Goal: Information Seeking & Learning: Learn about a topic

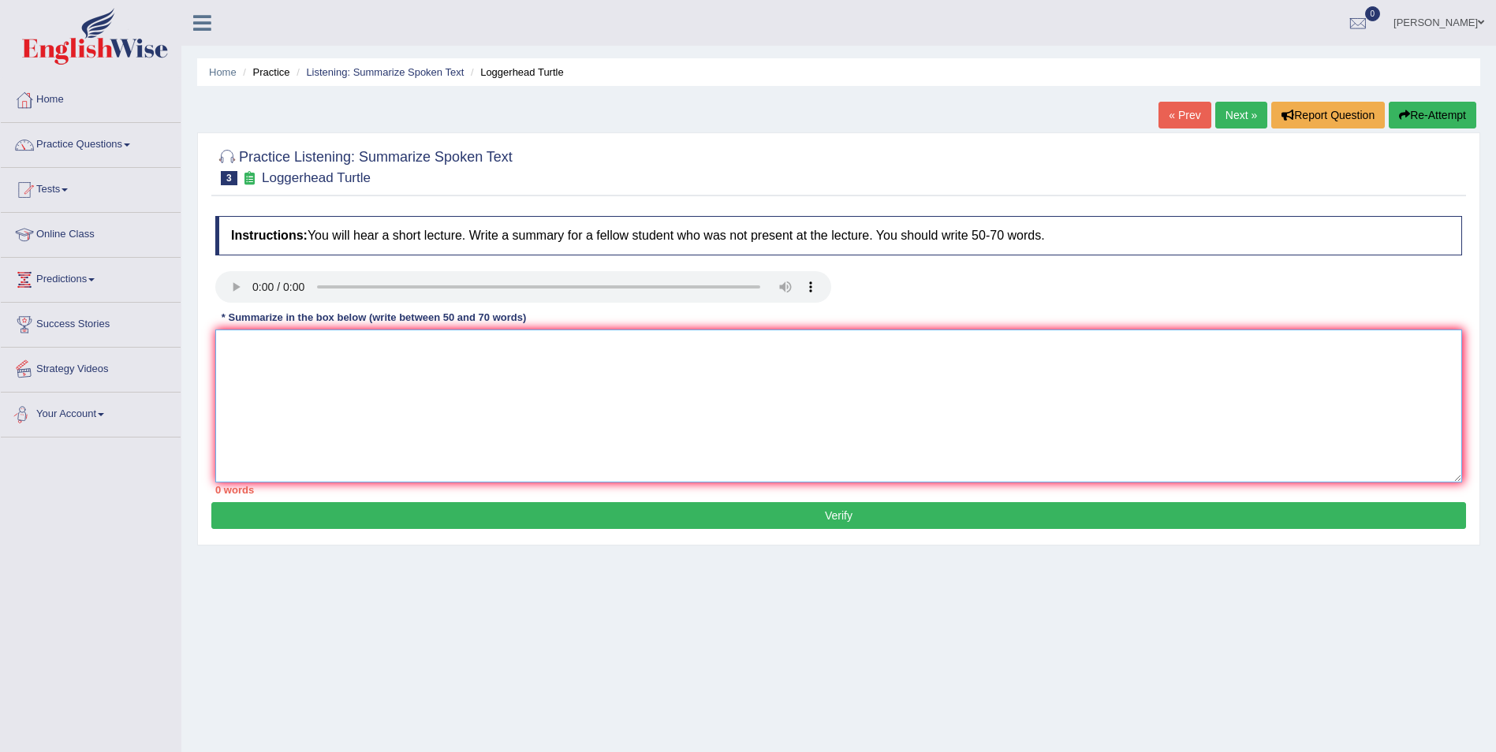
click at [247, 367] on textarea at bounding box center [838, 406] width 1247 height 153
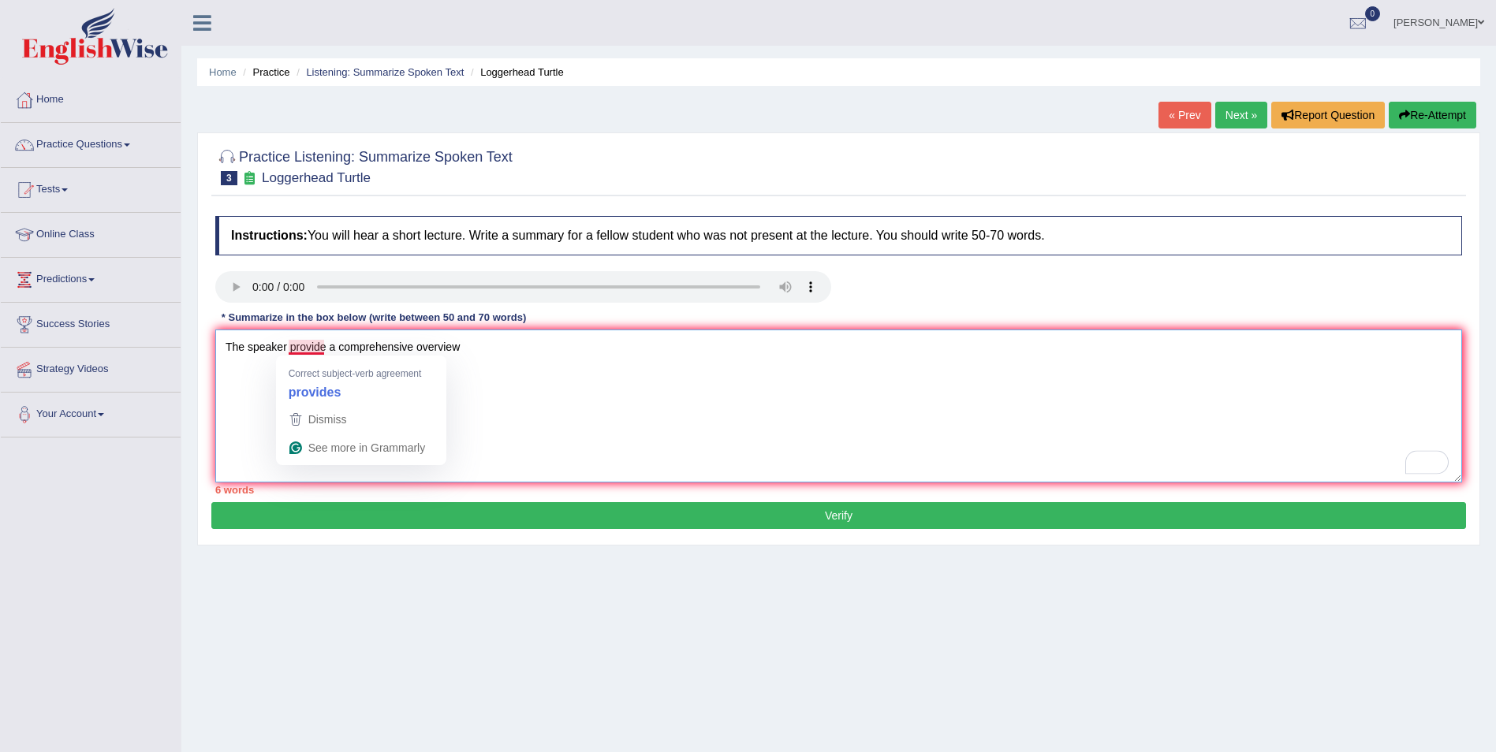
click at [324, 345] on textarea "The speaker provide a comprehensive overview" at bounding box center [838, 406] width 1247 height 153
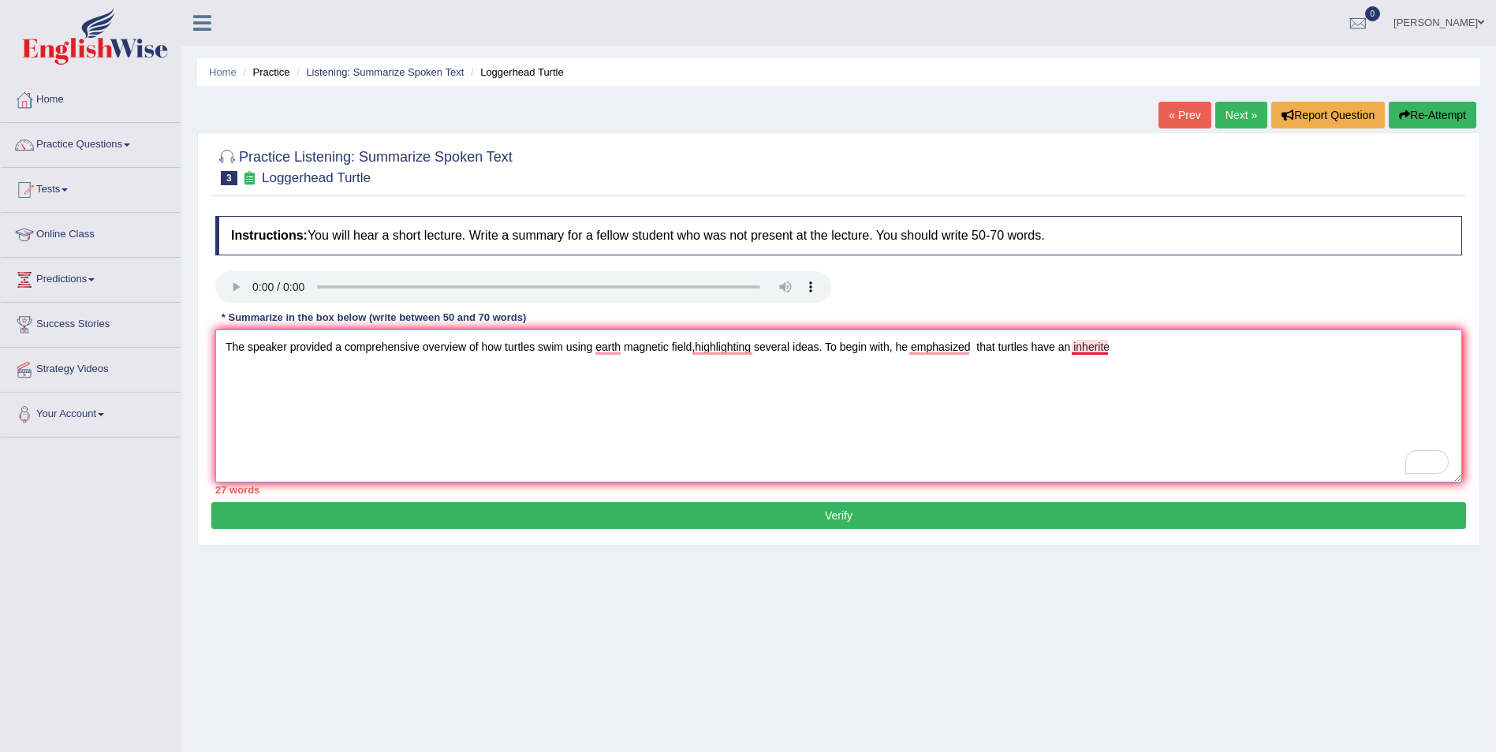
click at [1089, 347] on textarea "The speaker provided a comprehensive overview of how turtles swim using earth m…" at bounding box center [838, 406] width 1247 height 153
click at [1138, 346] on textarea "The speaker provided a comprehensive overview of how turtles swim using earth m…" at bounding box center [838, 406] width 1247 height 153
click at [705, 346] on textarea "The speaker provided a comprehensive overview of how turtles swim using earth m…" at bounding box center [838, 406] width 1247 height 153
click at [1262, 347] on textarea "The speaker provided a comprehensive overview of how turtles swim using Earth's…" at bounding box center [838, 406] width 1247 height 153
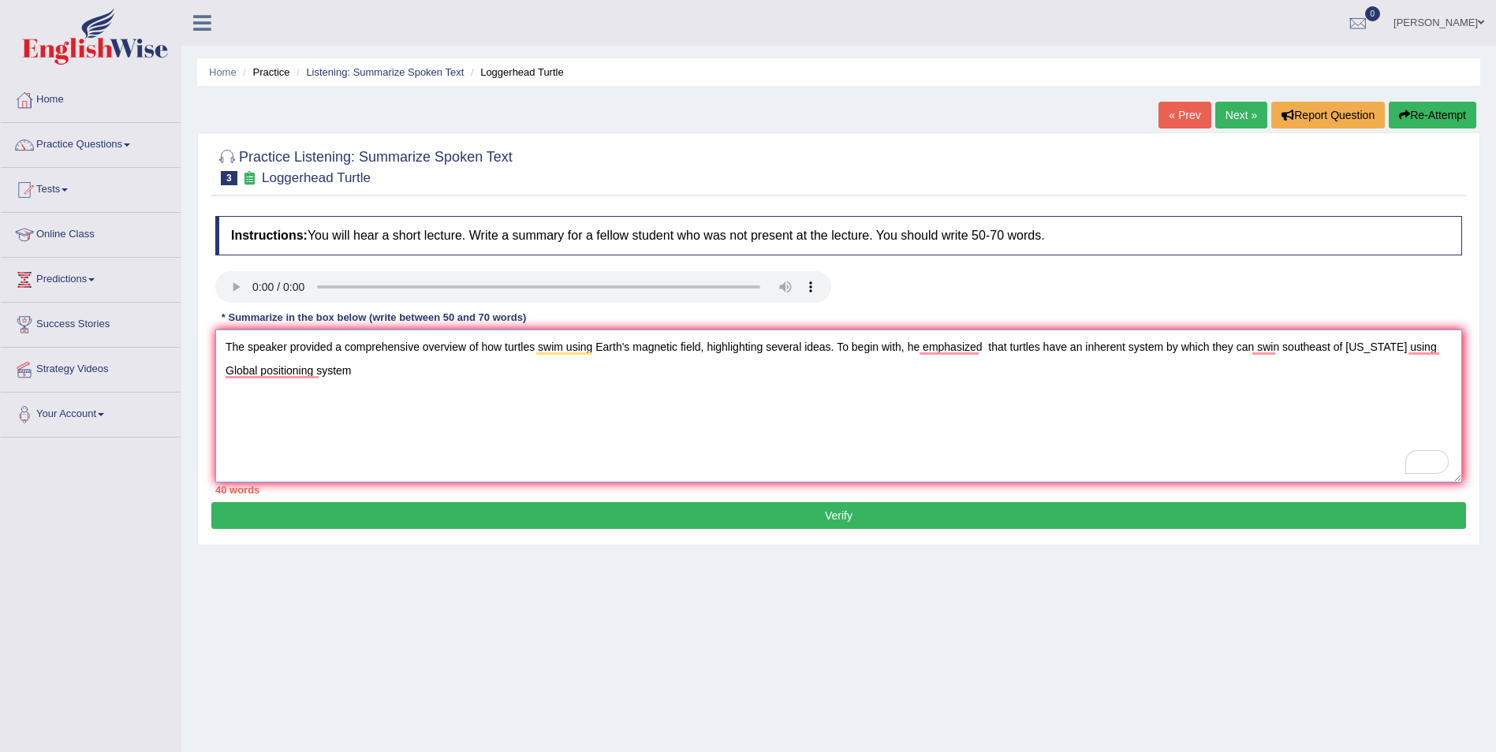
drag, startPoint x: 1124, startPoint y: 349, endPoint x: 1161, endPoint y: 349, distance: 37.1
click at [1161, 349] on textarea "The speaker provided a comprehensive overview of how turtles swim using Earth's…" at bounding box center [838, 406] width 1247 height 153
click at [326, 368] on textarea "The speaker provided a comprehensive overview of how turtles swim using Earth's…" at bounding box center [838, 406] width 1247 height 153
type textarea "The speaker provided a comprehensive overview of how turtles swim using Earth's…"
click at [827, 511] on button "Verify" at bounding box center [838, 515] width 1255 height 27
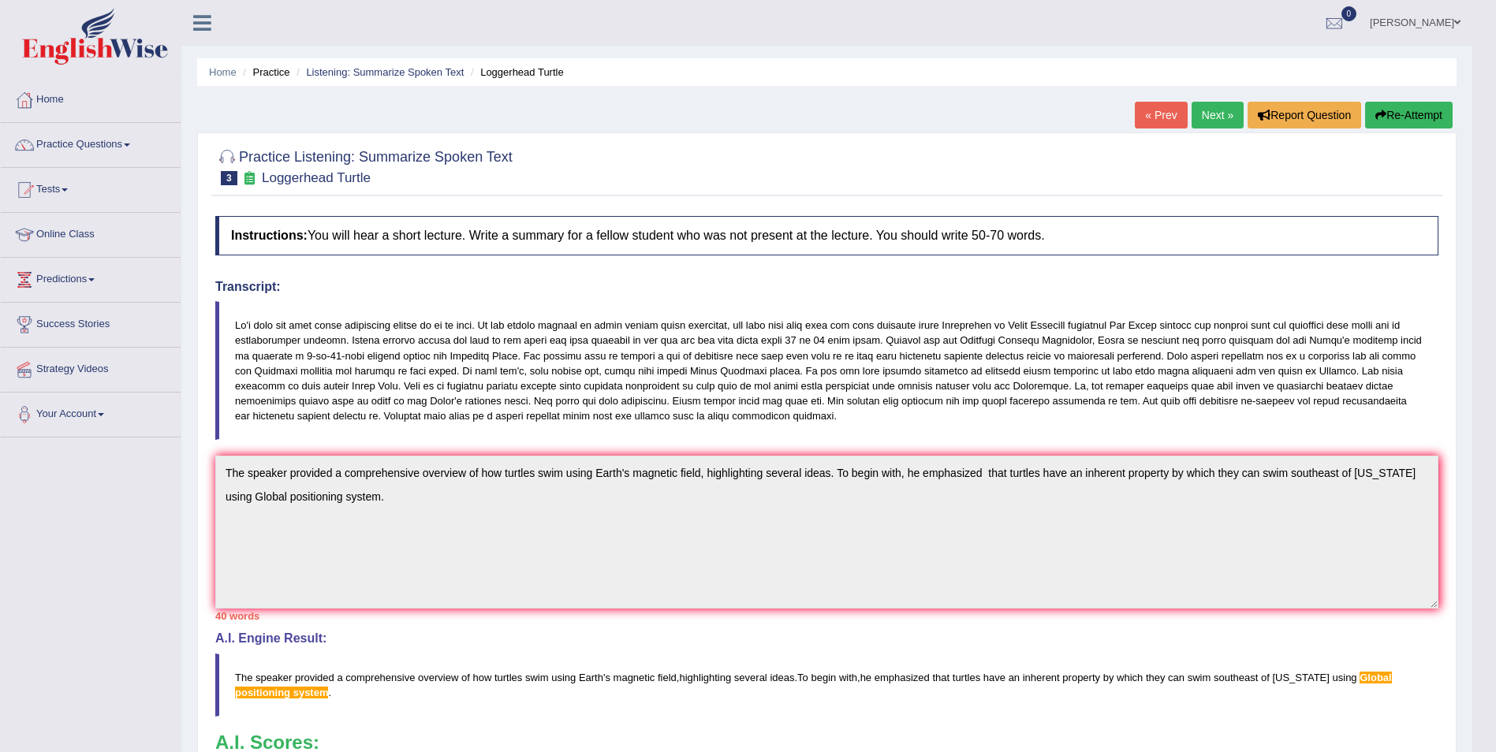
click at [1214, 121] on link "Next »" at bounding box center [1218, 115] width 52 height 27
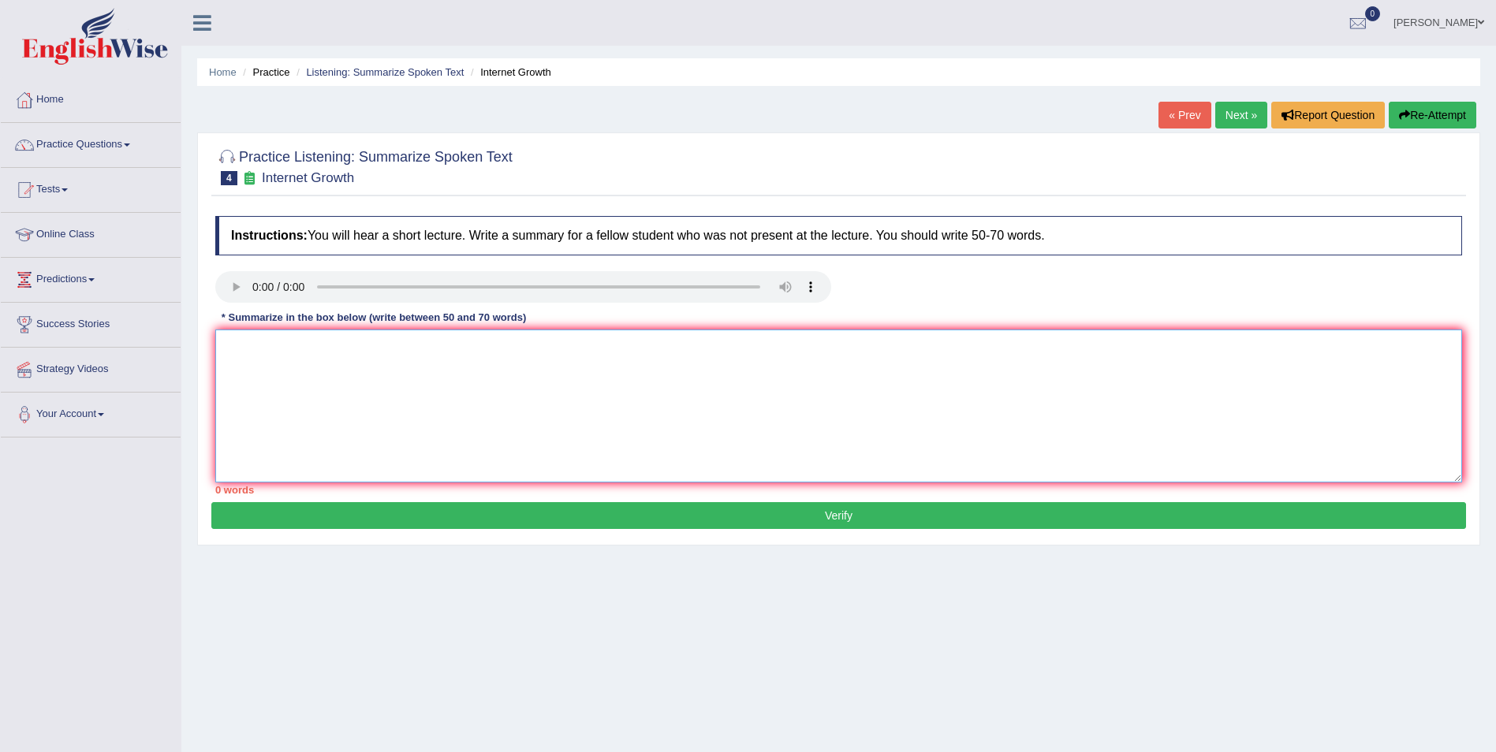
click at [263, 369] on textarea at bounding box center [838, 406] width 1247 height 153
click at [297, 358] on textarea "To enrich screen reader interactions, please activate Accessibility in Grammarl…" at bounding box center [838, 406] width 1247 height 153
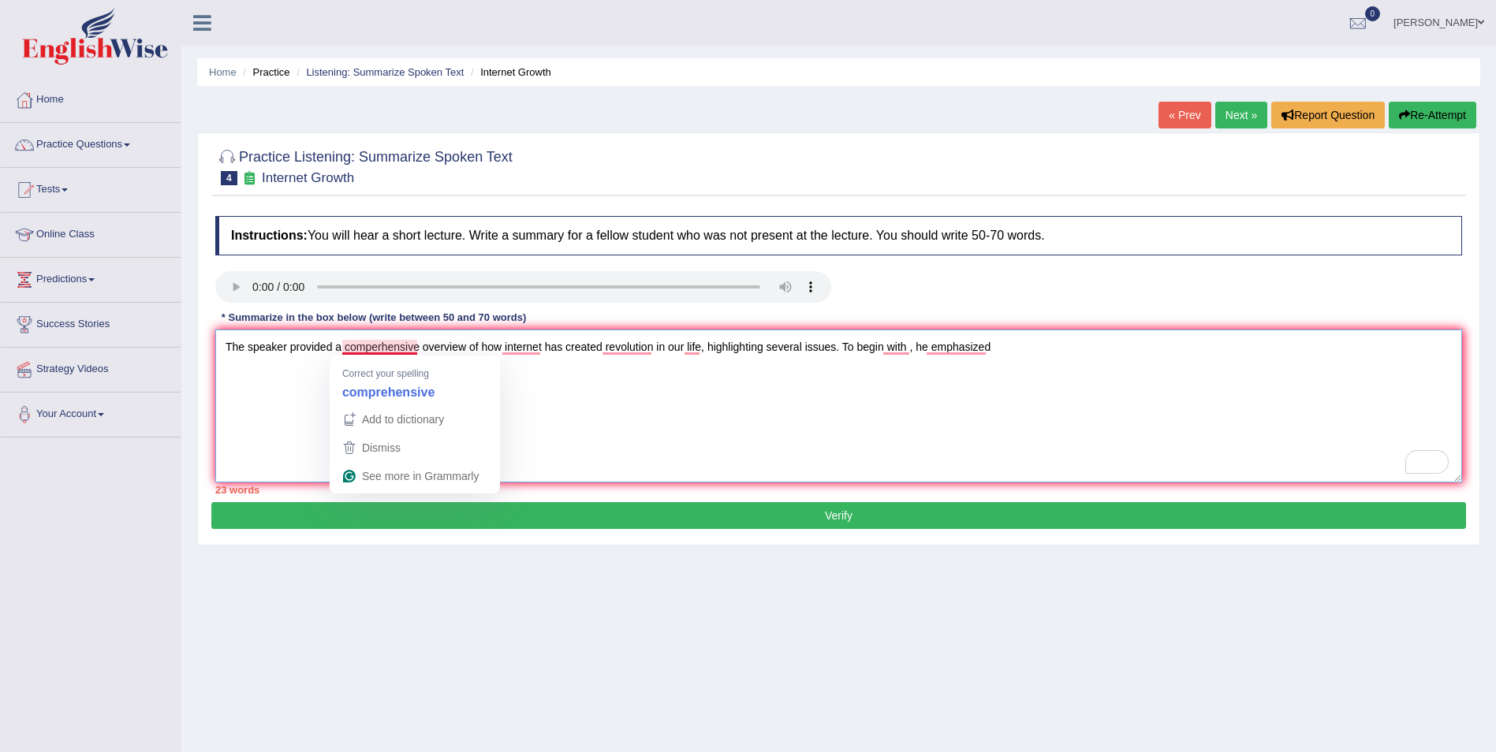
click at [371, 342] on textarea "The speaker provided a comperhensive overview of how internet has created revol…" at bounding box center [838, 406] width 1247 height 153
click at [379, 347] on textarea "The speaker provided a comprerhensive overview of how internet has created revo…" at bounding box center [838, 406] width 1247 height 153
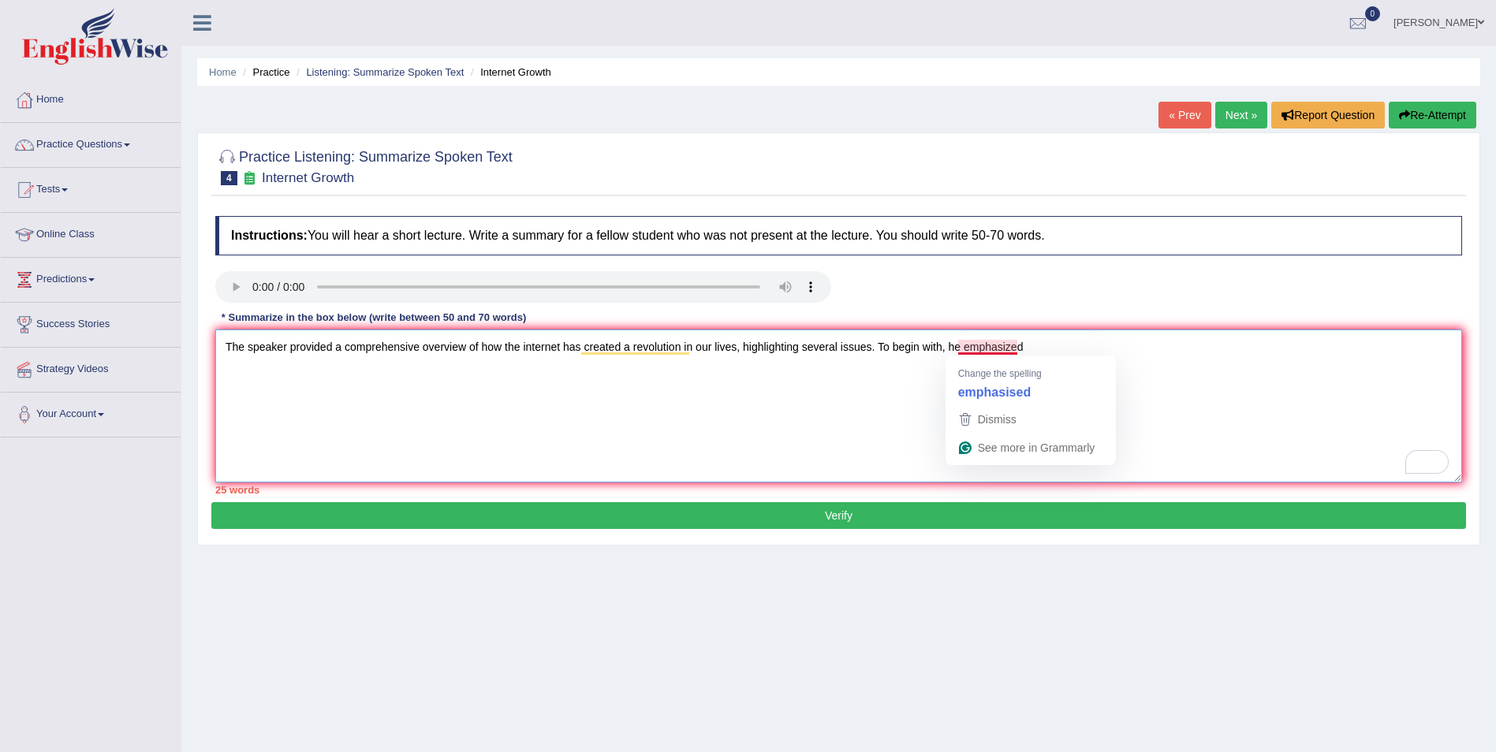
click at [1039, 345] on textarea "The speaker provided a comprehensive overview of how the internet has created a…" at bounding box center [838, 406] width 1247 height 153
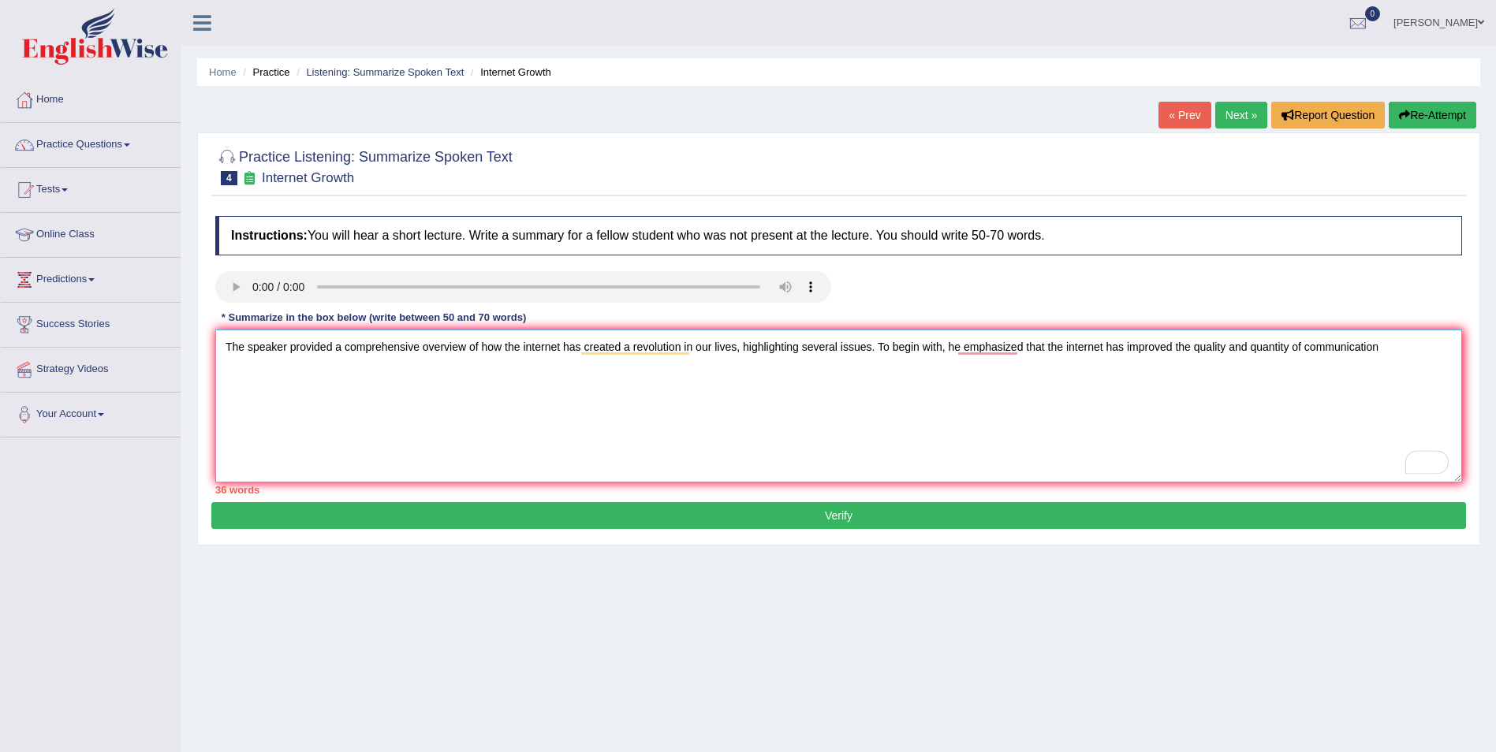
click at [1400, 349] on textarea "The speaker provided a comprehensive overview of how the internet has created a…" at bounding box center [838, 406] width 1247 height 153
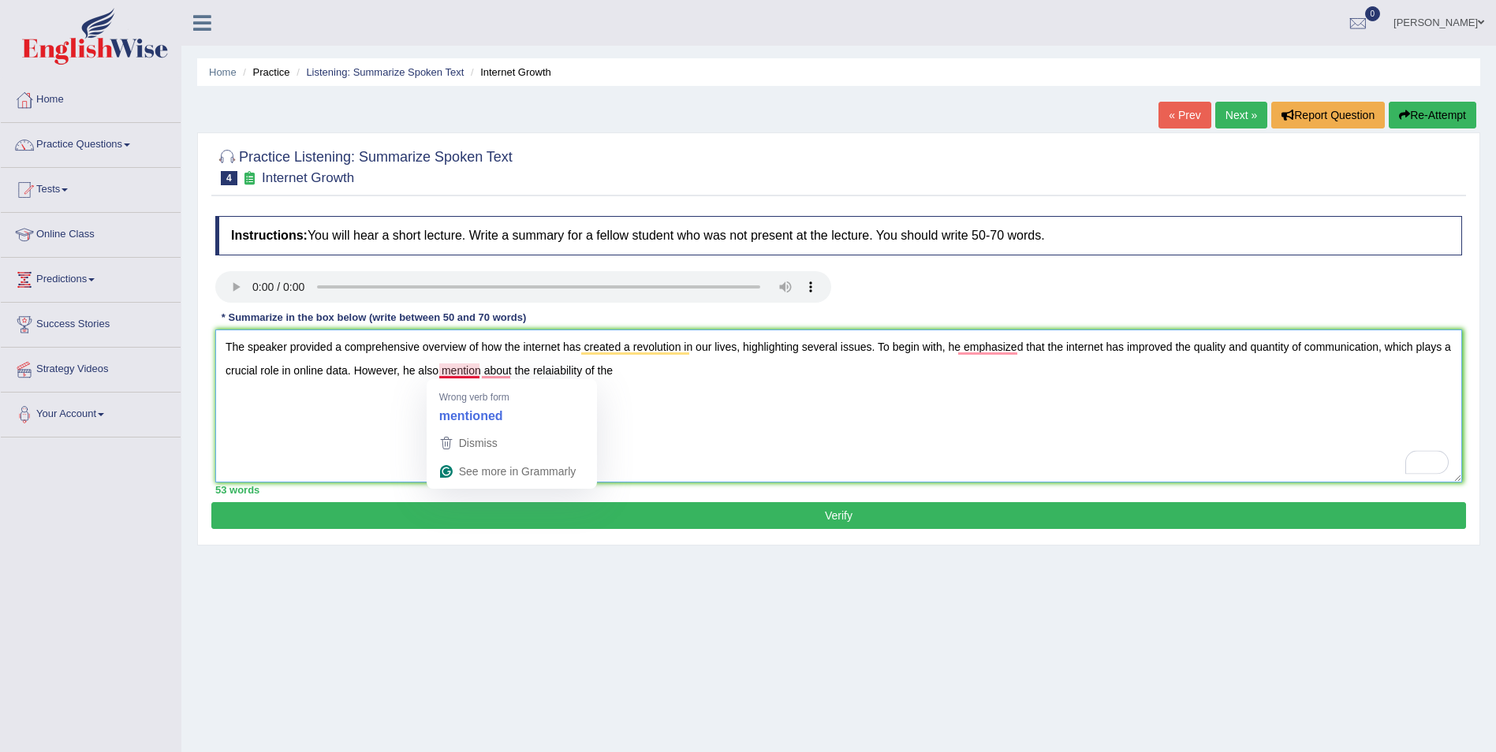
click at [479, 373] on textarea "The speaker provided a comprehensive overview of how the internet has created a…" at bounding box center [838, 406] width 1247 height 153
click at [636, 367] on textarea "The speaker provided a comprehensive overview of how the internet has created a…" at bounding box center [838, 406] width 1247 height 153
click at [524, 369] on textarea "The speaker provided a comprehensive overview of how the internet has created a…" at bounding box center [838, 406] width 1247 height 153
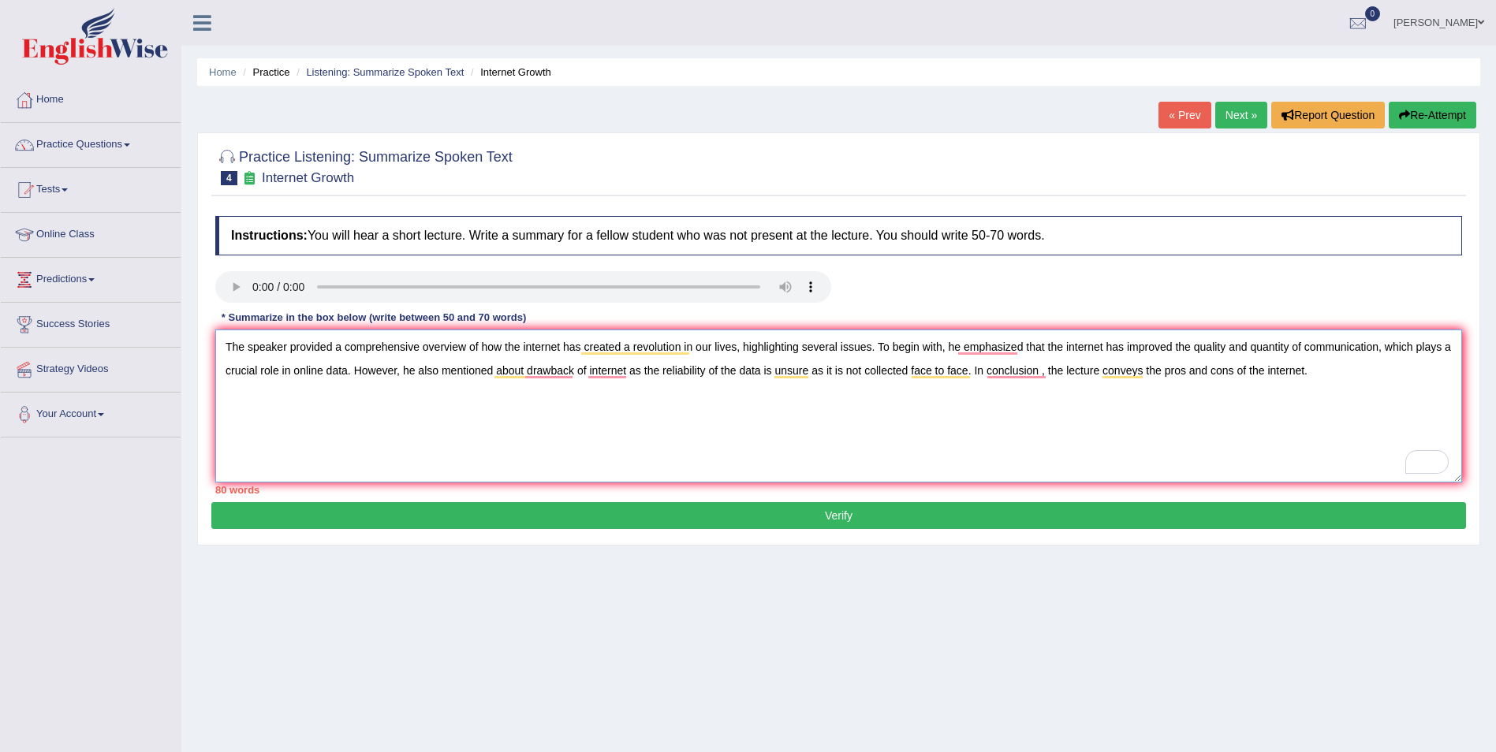
type textarea "The speaker provided a comprehensive overview of how the internet has created a…"
click at [837, 513] on button "Verify" at bounding box center [838, 515] width 1255 height 27
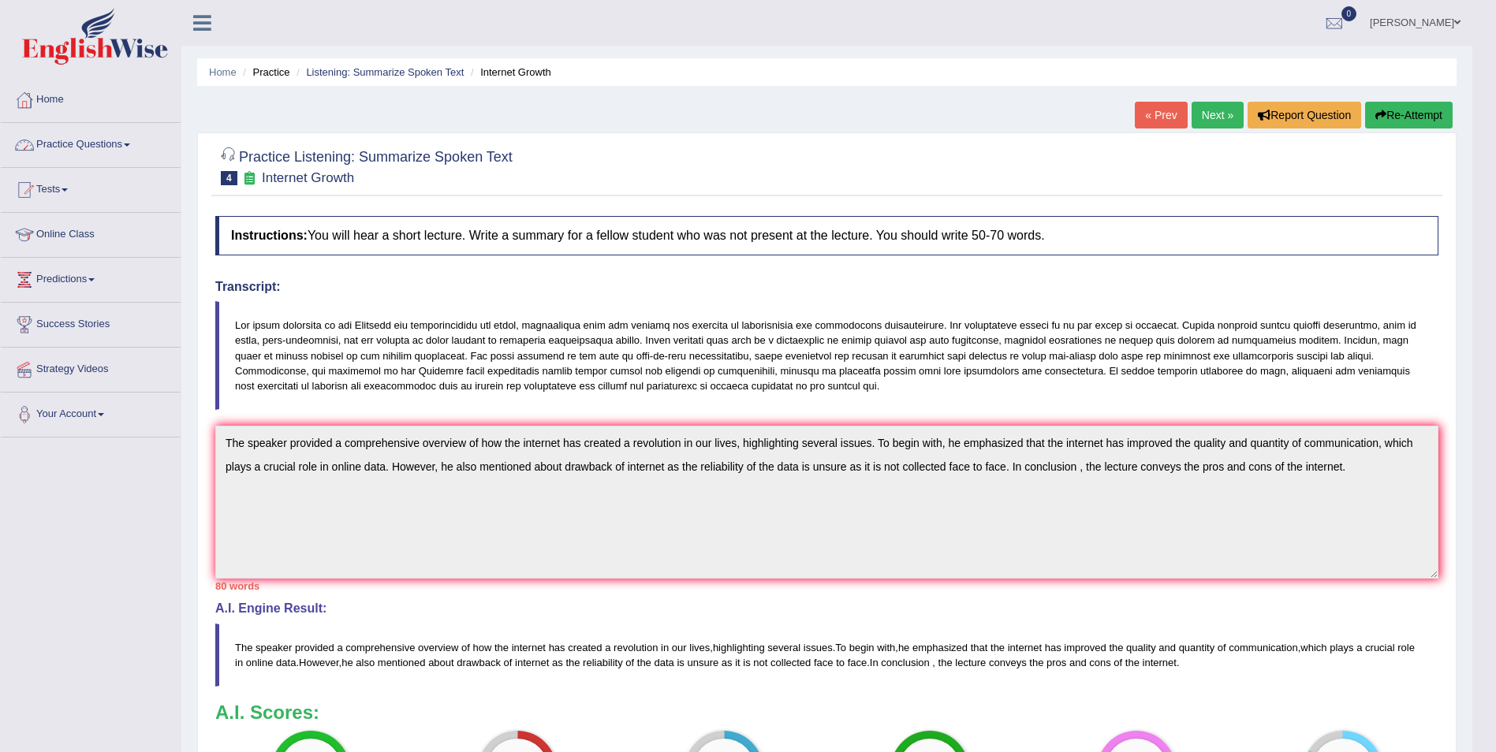
click at [128, 146] on link "Practice Questions" at bounding box center [91, 142] width 180 height 39
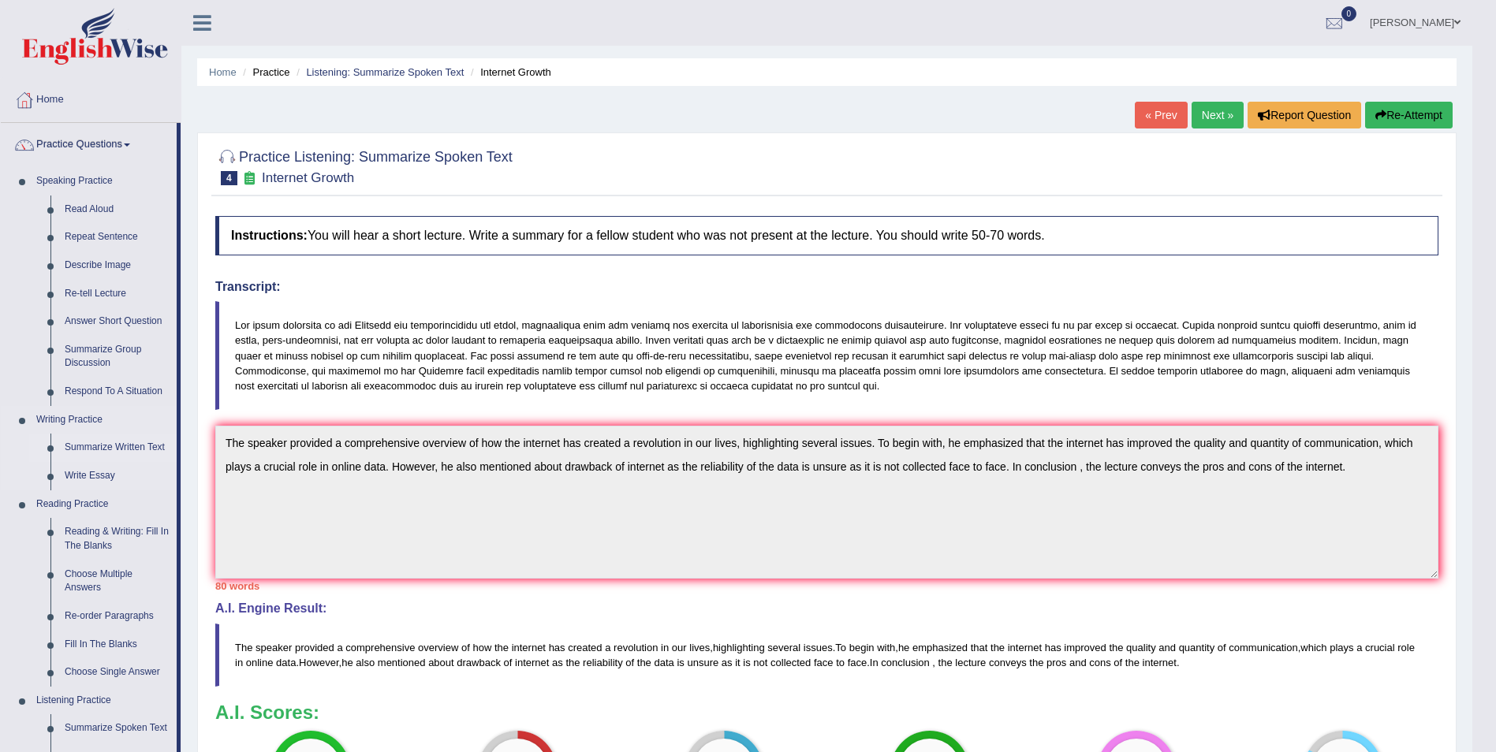
click at [111, 443] on link "Summarize Written Text" at bounding box center [117, 448] width 119 height 28
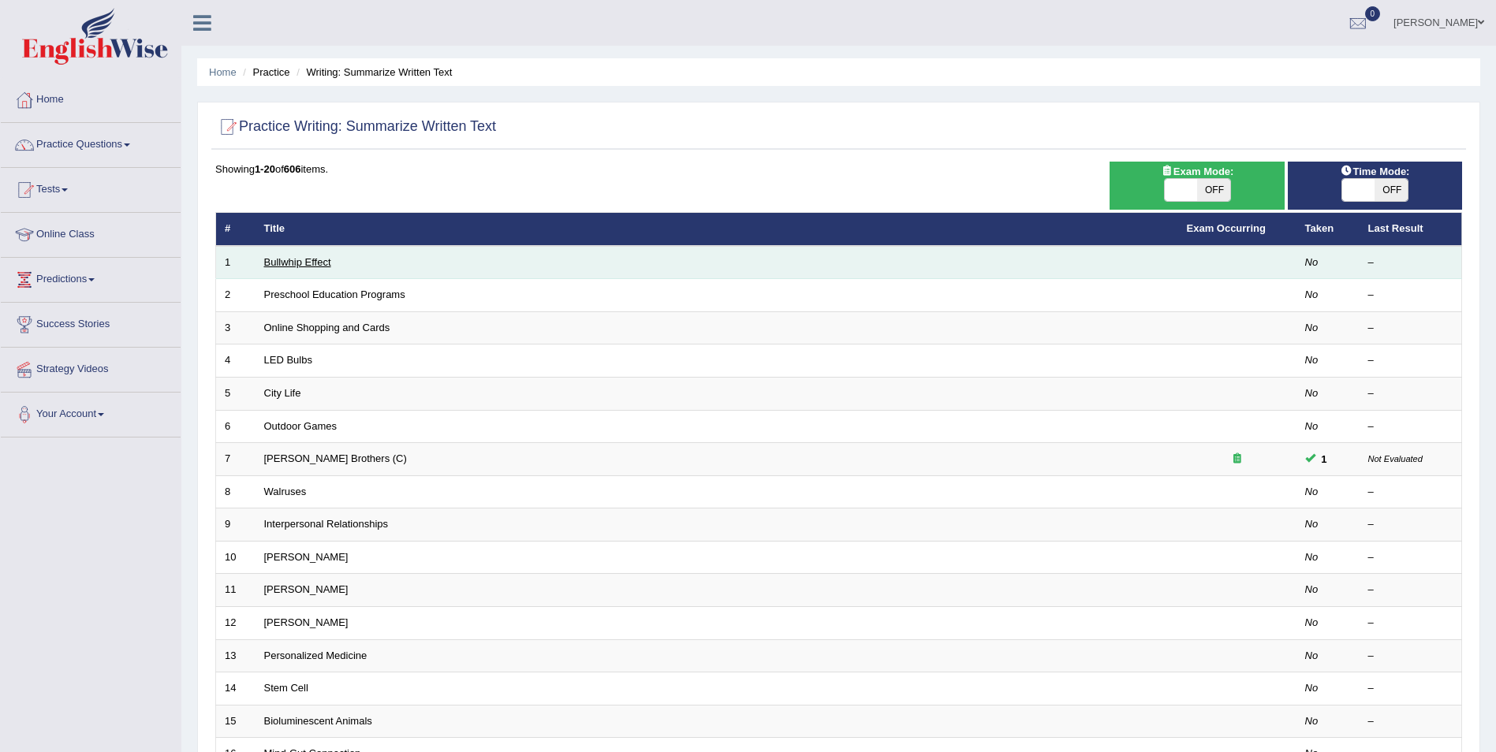
click at [312, 256] on link "Bullwhip Effect" at bounding box center [297, 262] width 67 height 12
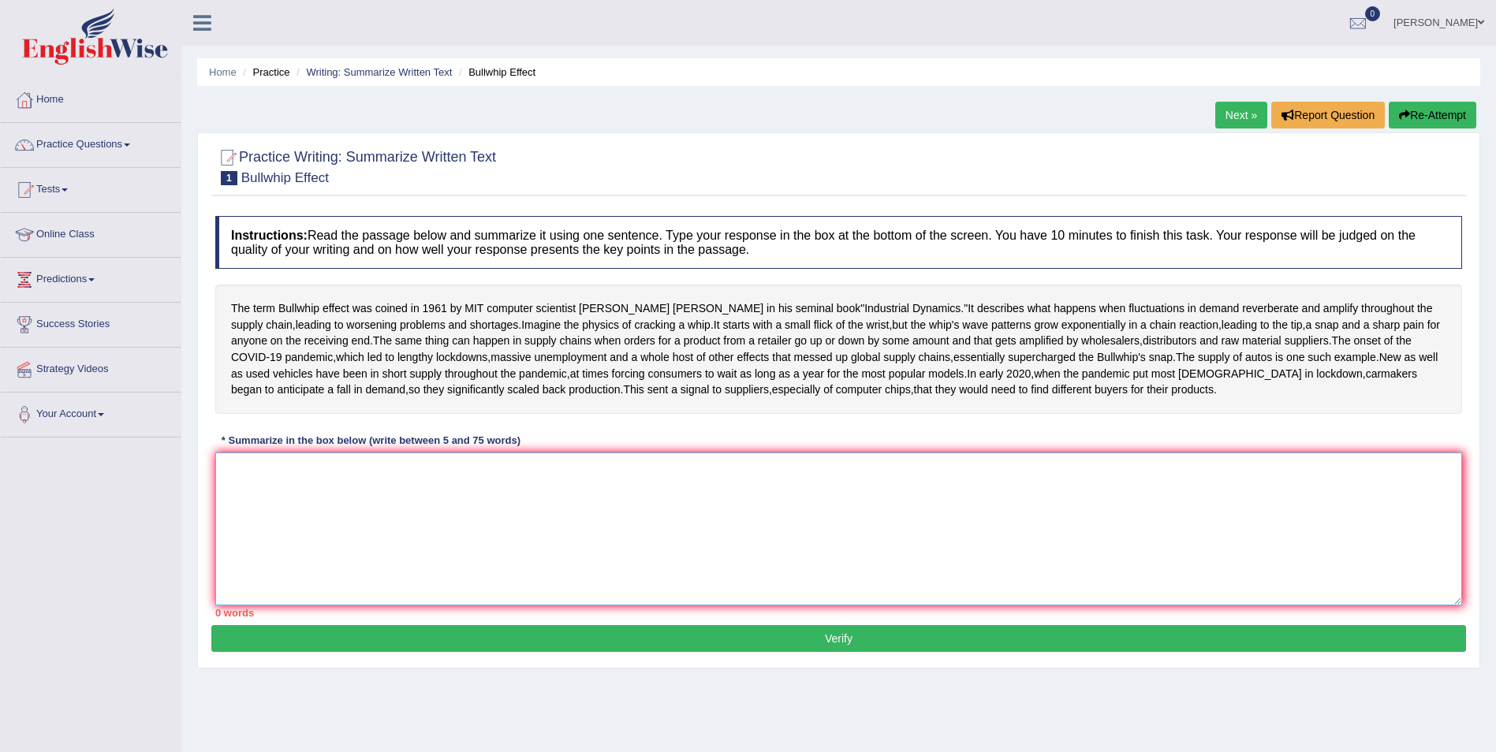
click at [289, 558] on textarea at bounding box center [838, 529] width 1247 height 153
click at [253, 562] on textarea "To enrich screen reader interactions, please activate Accessibility in Grammarl…" at bounding box center [838, 529] width 1247 height 153
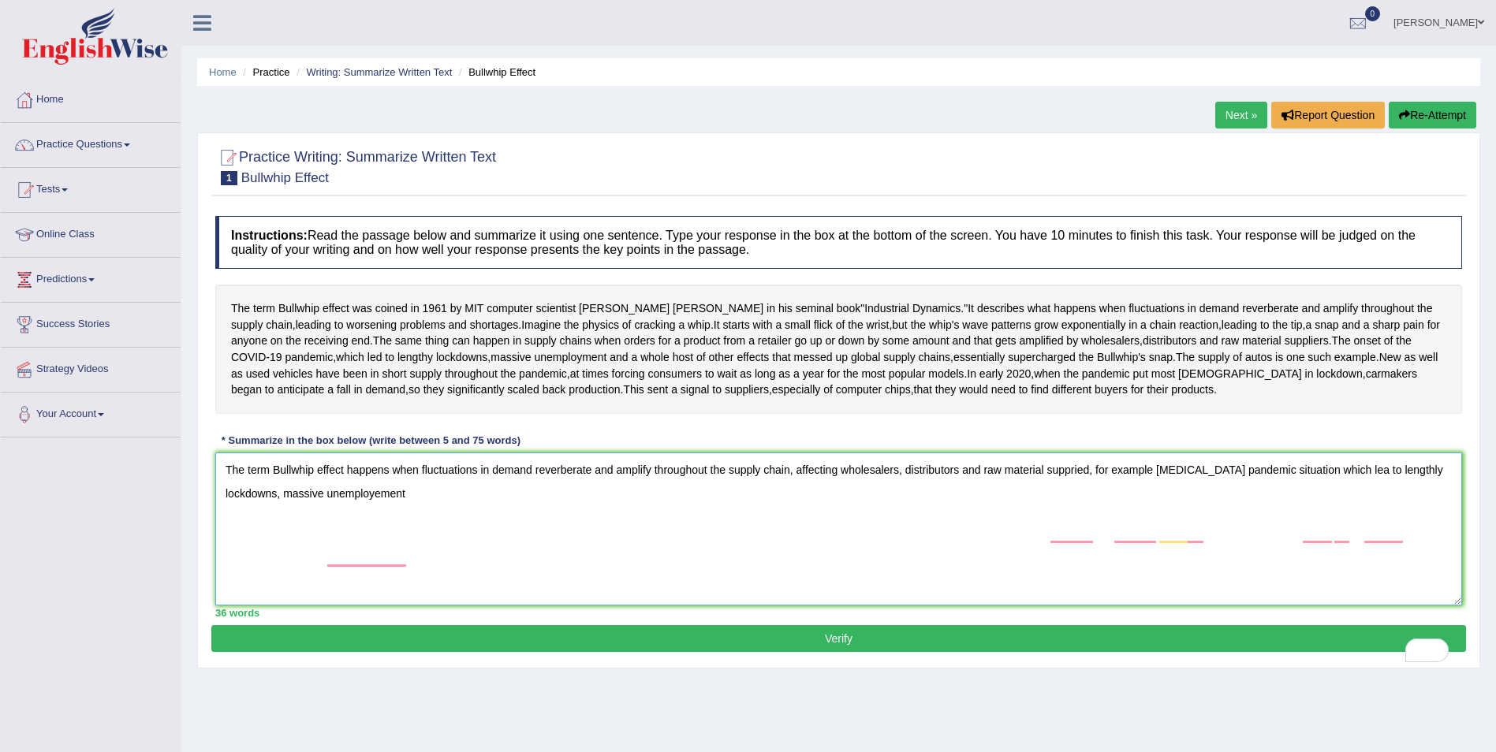
click at [375, 558] on textarea "The term Bullwhip effect happens when fluctuations in demand reverberate and am…" at bounding box center [838, 529] width 1247 height 153
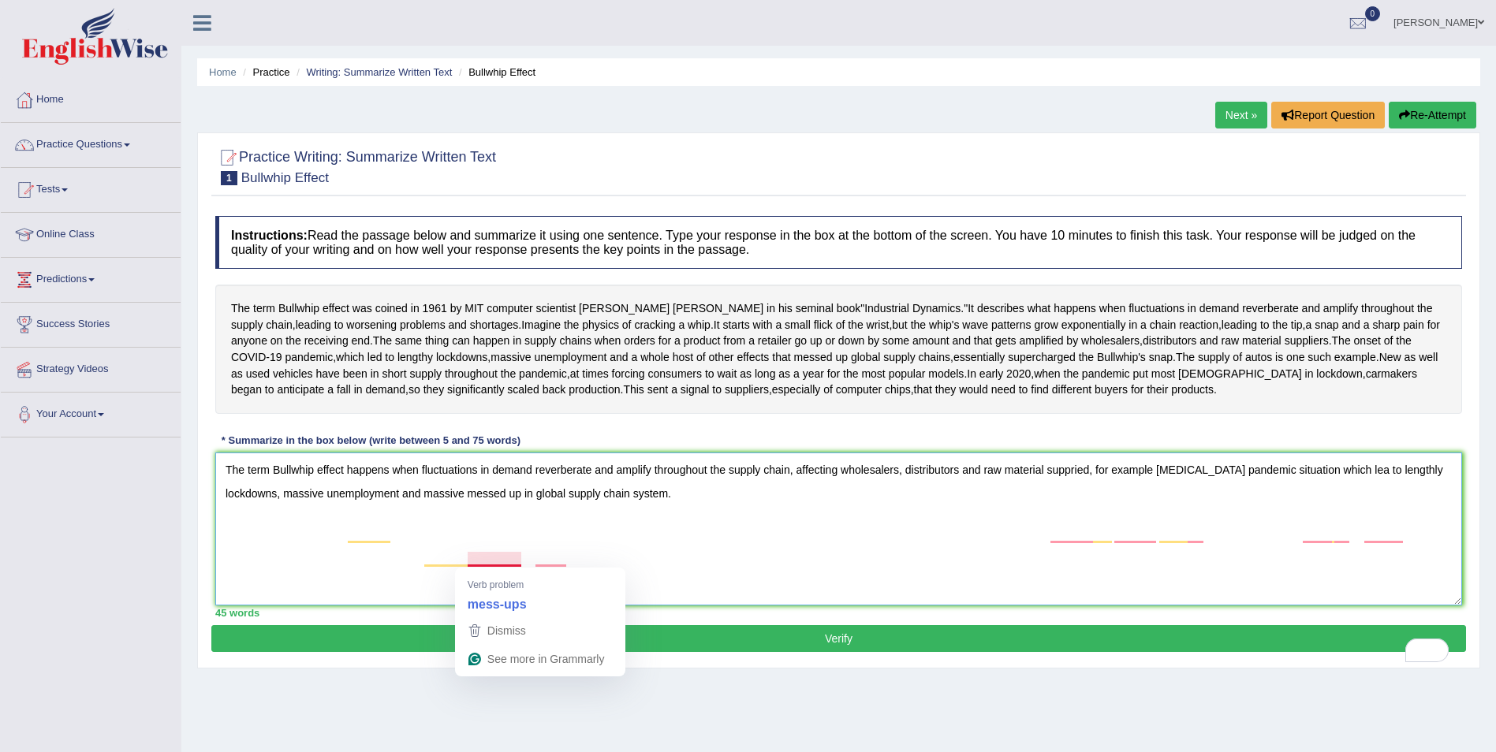
drag, startPoint x: 495, startPoint y: 558, endPoint x: 505, endPoint y: 557, distance: 9.5
click at [505, 557] on textarea "The term Bullwhip effect happens when fluctuations in demand reverberate and am…" at bounding box center [838, 529] width 1247 height 153
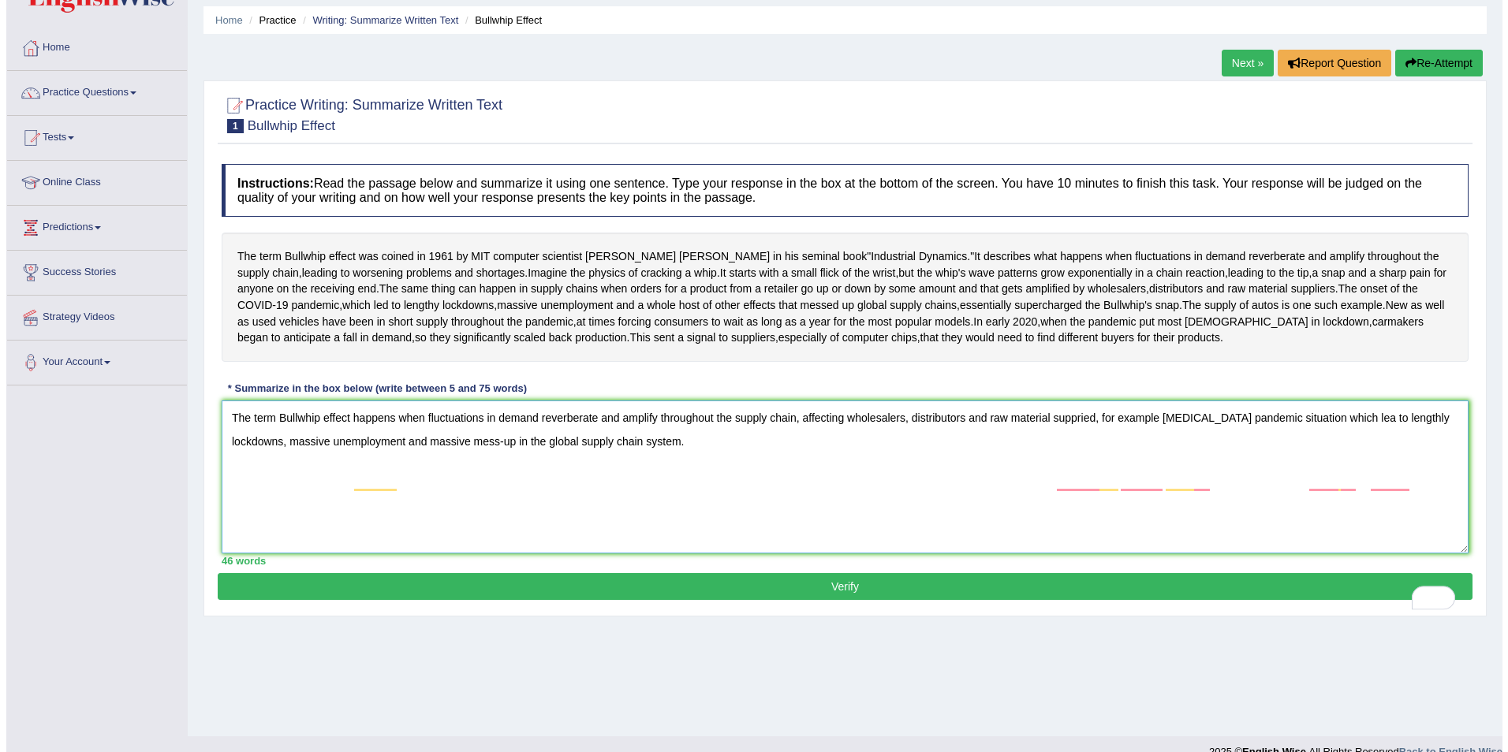
scroll to position [76, 0]
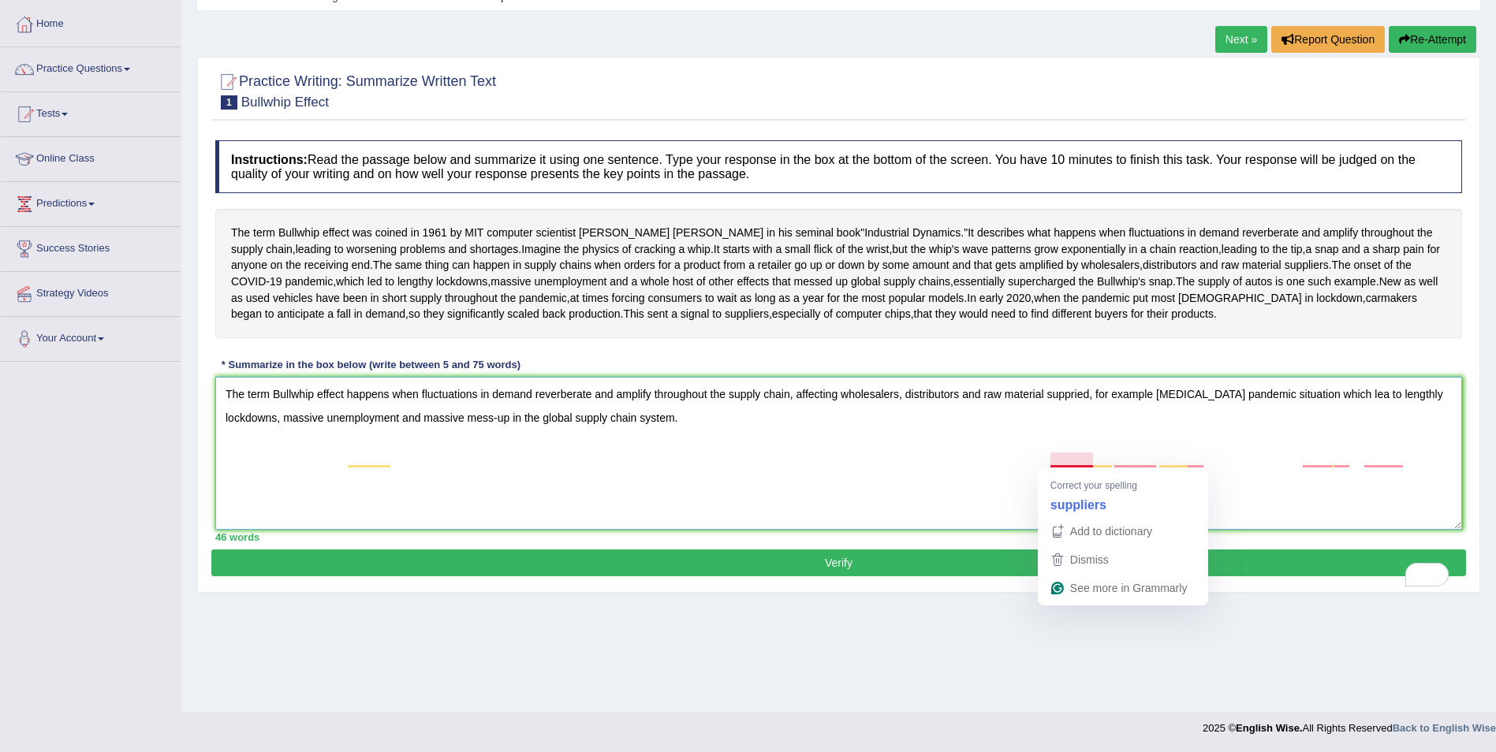
click at [1075, 459] on textarea "The term Bullwhip effect happens when fluctuations in demand reverberate and am…" at bounding box center [838, 453] width 1247 height 153
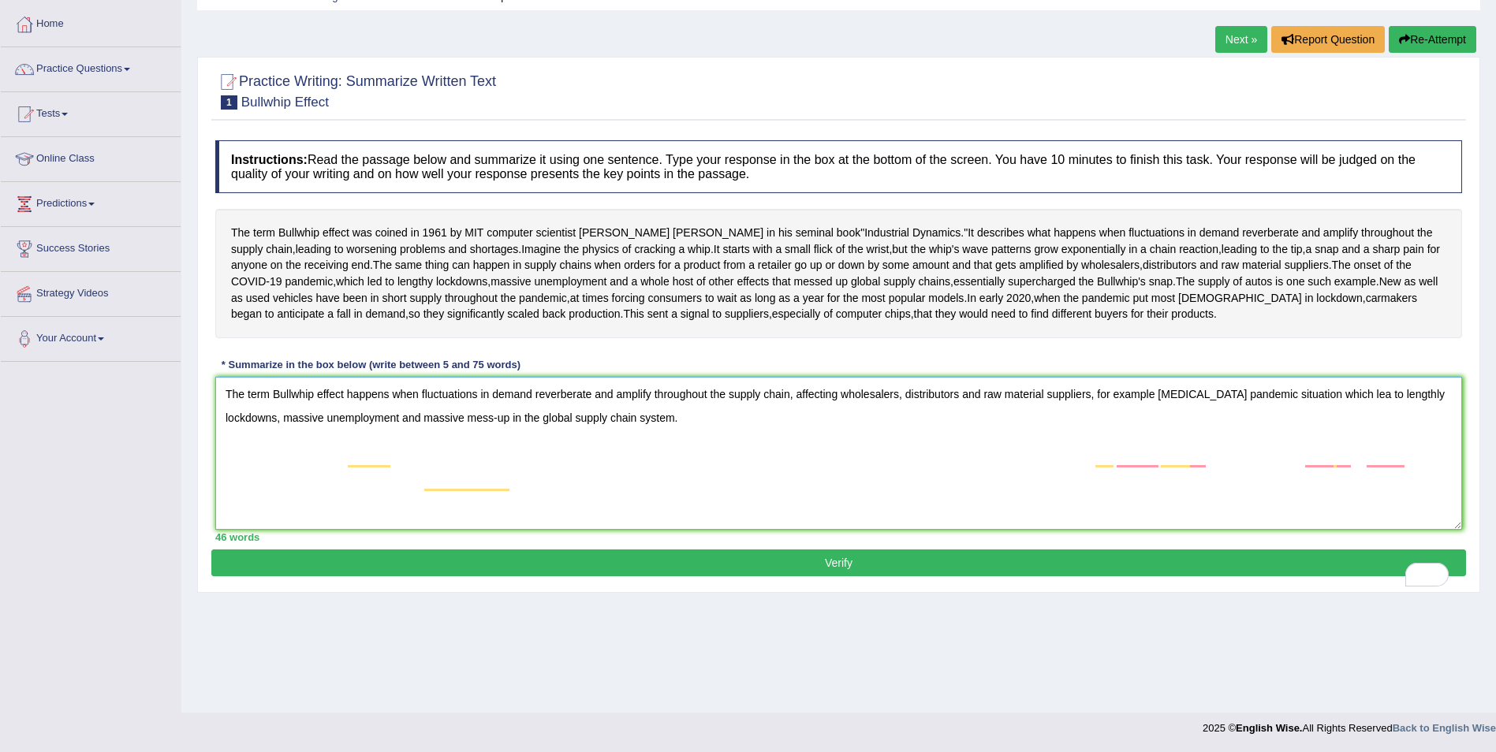
type textarea "The term Bullwhip effect happens when fluctuations in demand reverberate and am…"
click at [834, 576] on button "Verify" at bounding box center [838, 563] width 1255 height 27
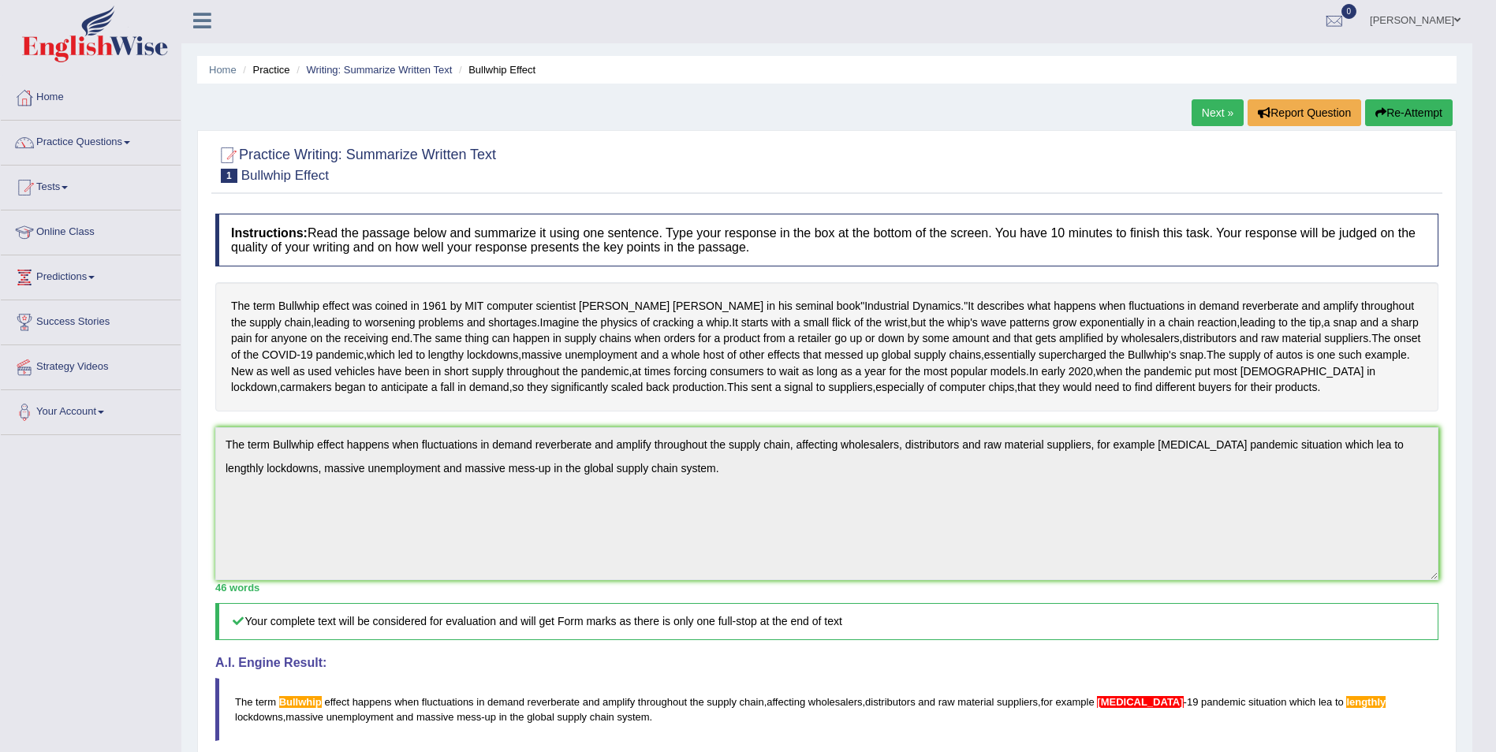
scroll to position [0, 0]
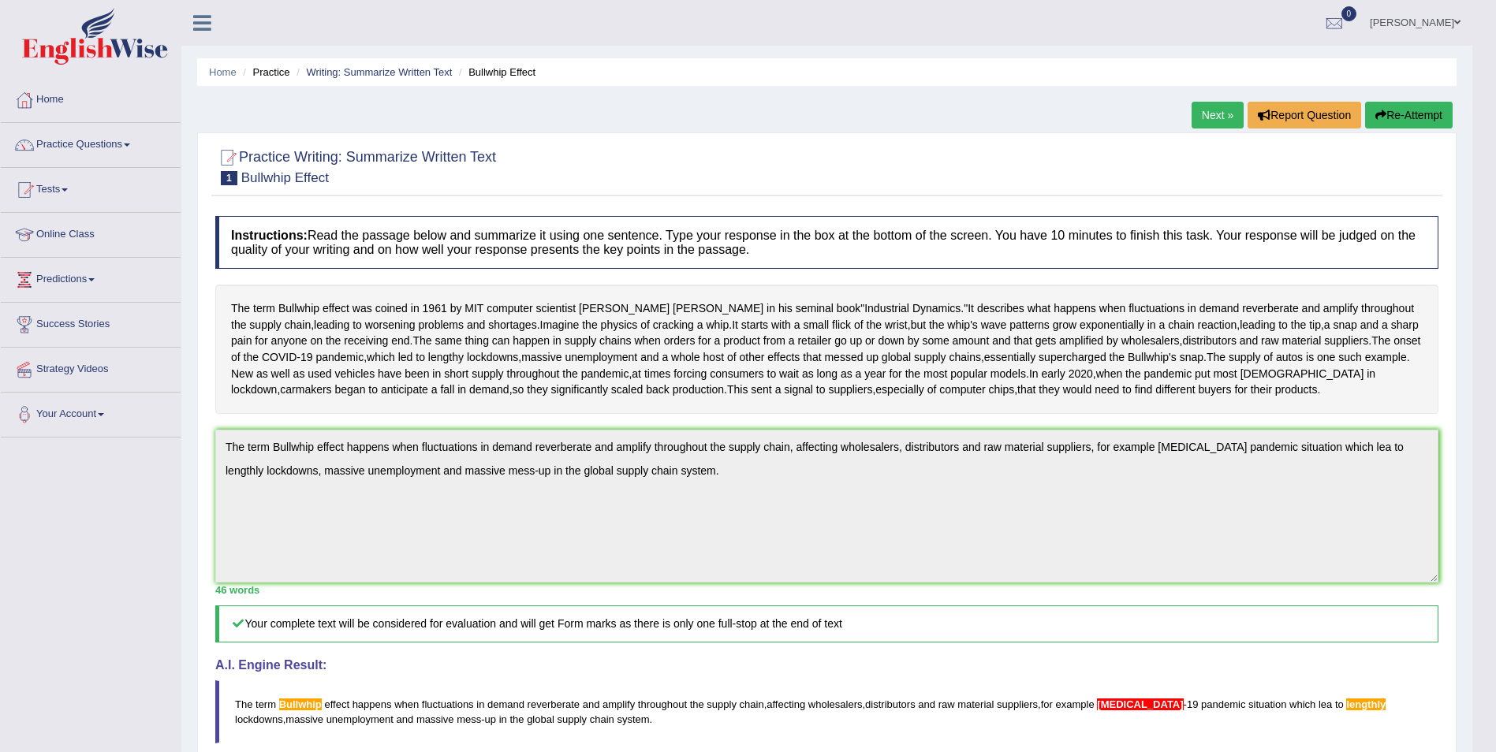
click at [1209, 110] on link "Next »" at bounding box center [1218, 115] width 52 height 27
